Goal: Find specific page/section: Find specific page/section

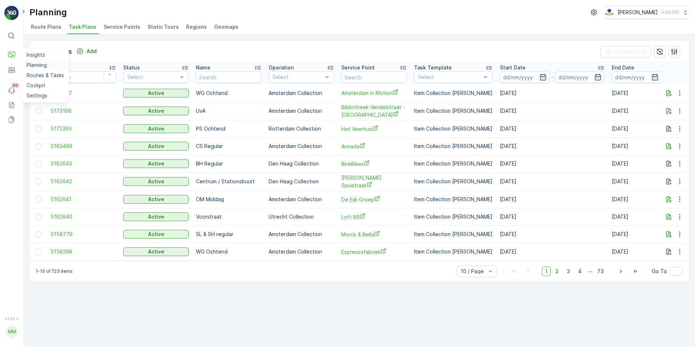
drag, startPoint x: 40, startPoint y: 73, endPoint x: 40, endPoint y: 68, distance: 5.4
click at [40, 73] on p "Routes & Tasks" at bounding box center [45, 75] width 37 height 7
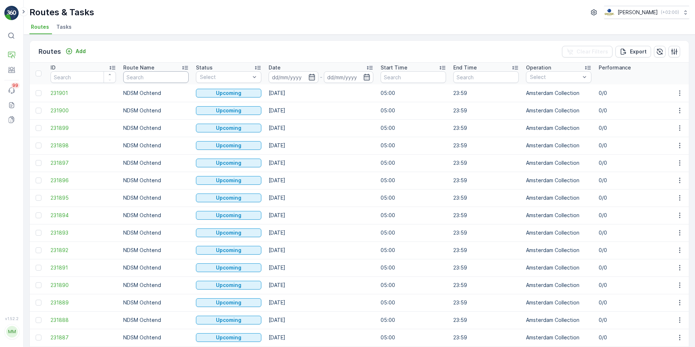
click at [169, 77] on input "text" at bounding box center [155, 77] width 65 height 12
type input "slsh"
click at [307, 78] on input at bounding box center [293, 77] width 50 height 12
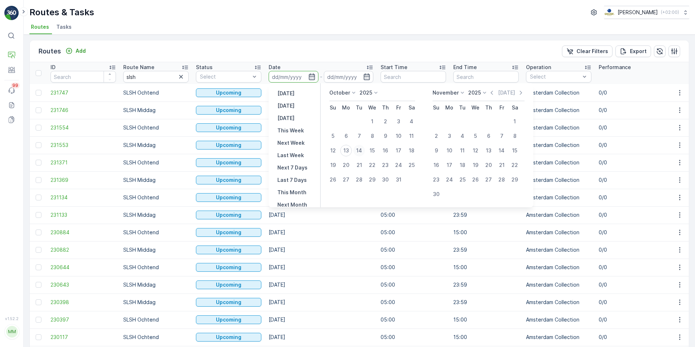
click at [357, 147] on div "14" at bounding box center [359, 151] width 12 height 12
type input "[DATE]"
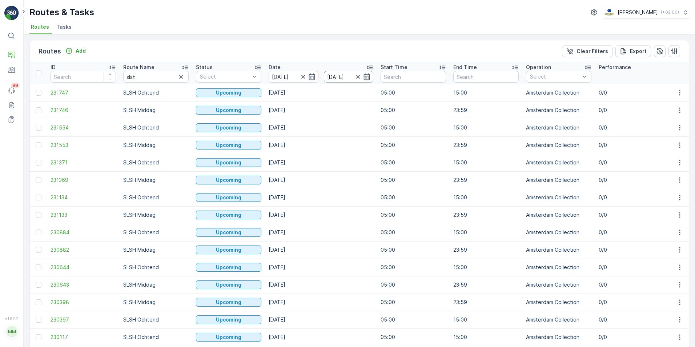
click at [368, 80] on input "[DATE]" at bounding box center [349, 77] width 50 height 12
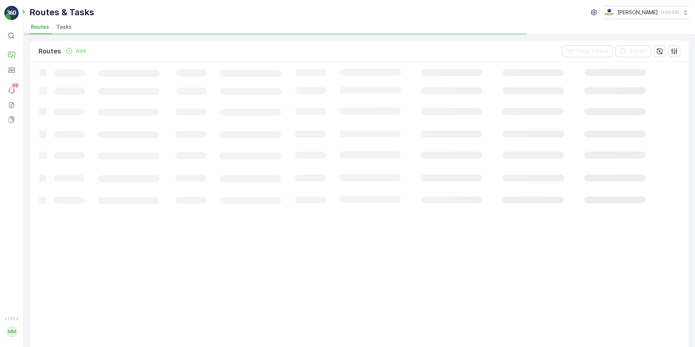
click at [364, 151] on rect at bounding box center [378, 302] width 697 height 481
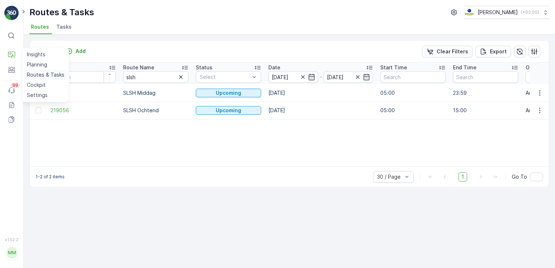
click at [41, 75] on p "Routes & Tasks" at bounding box center [45, 74] width 37 height 7
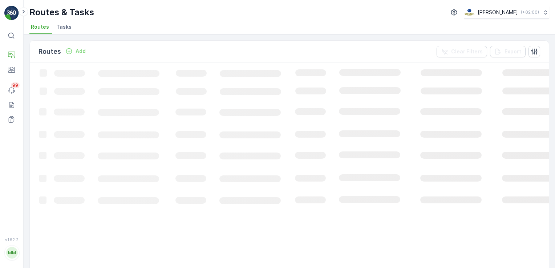
click at [65, 27] on span "Tasks" at bounding box center [63, 26] width 15 height 7
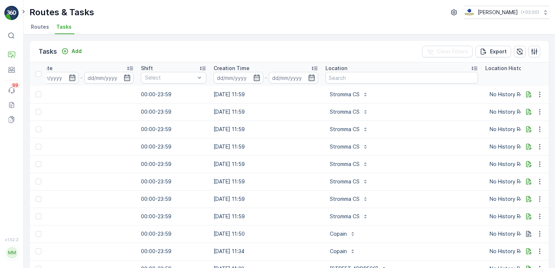
scroll to position [0, 436]
click at [349, 77] on input "text" at bounding box center [402, 78] width 153 height 12
type input "amsterdam in motion"
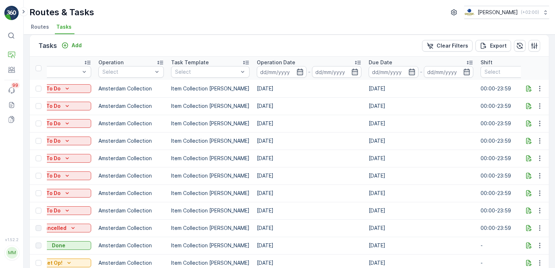
scroll to position [0, 99]
